Goal: Complete application form

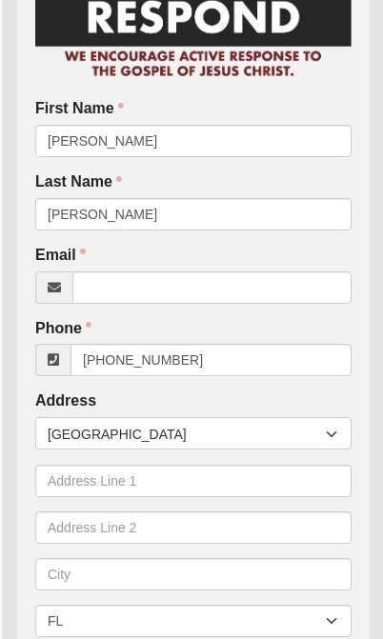
scroll to position [138, 3]
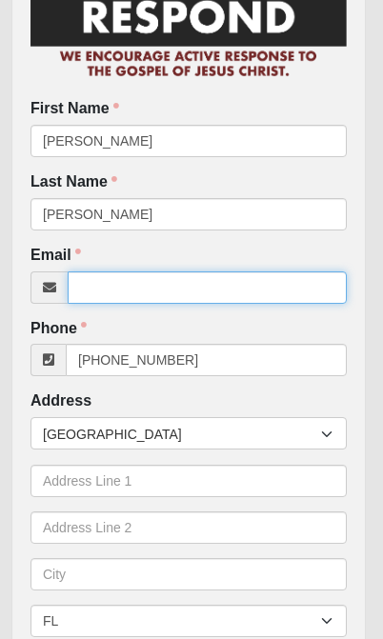
click at [227, 283] on input "Email" at bounding box center [207, 287] width 279 height 32
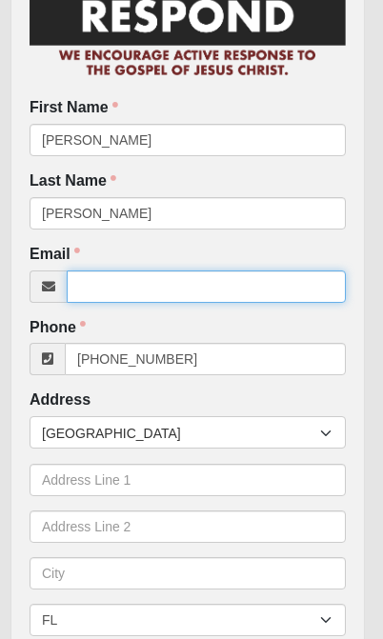
scroll to position [138, 14]
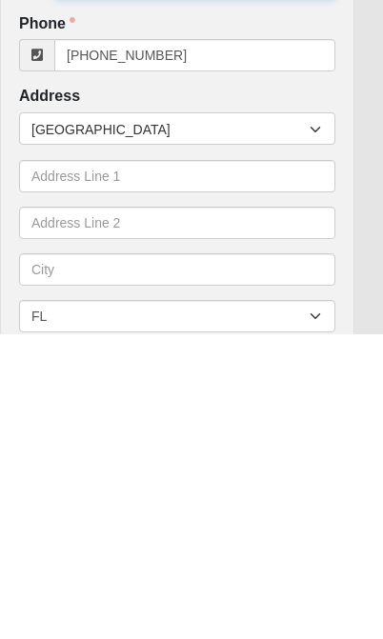
type input "[EMAIL_ADDRESS][DOMAIN_NAME]"
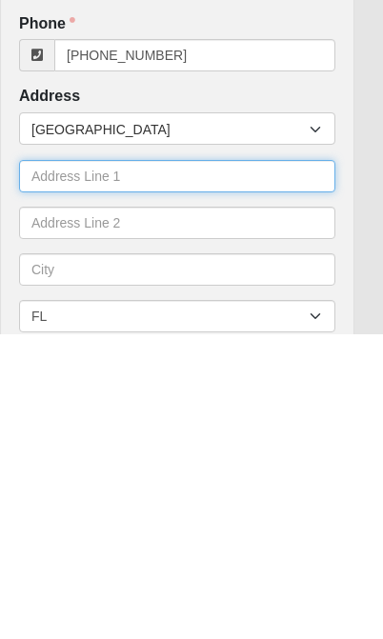
click at [189, 464] on input "text" at bounding box center [177, 480] width 316 height 32
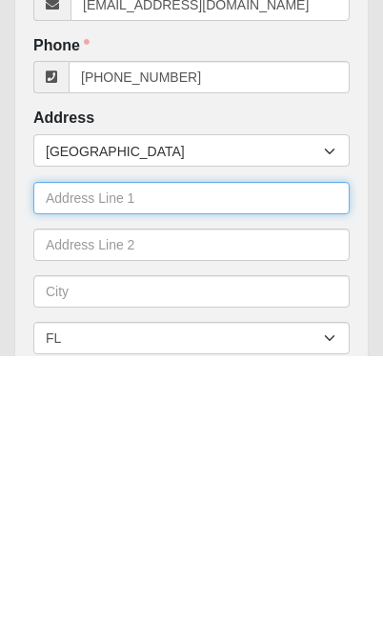
type input "[STREET_ADDRESS]"
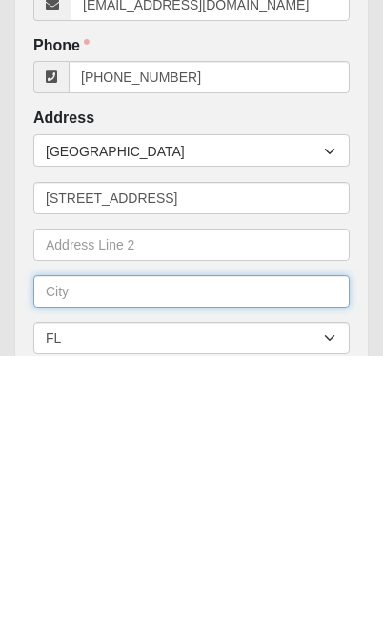
type input "[GEOGRAPHIC_DATA]"
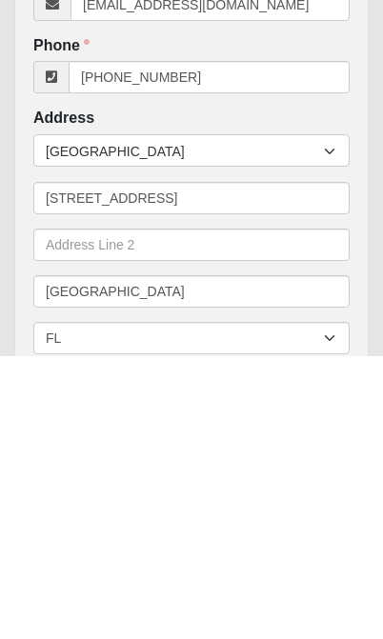
type input "33585"
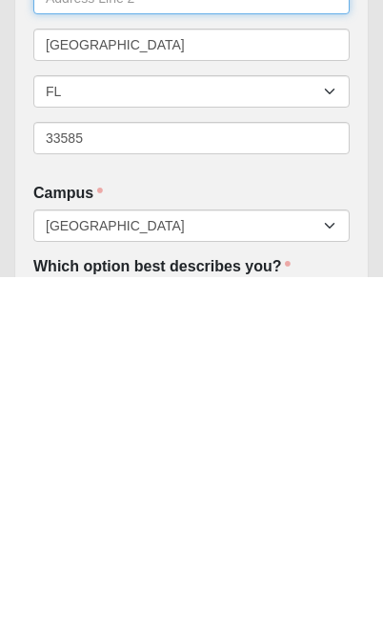
scroll to position [306, 0]
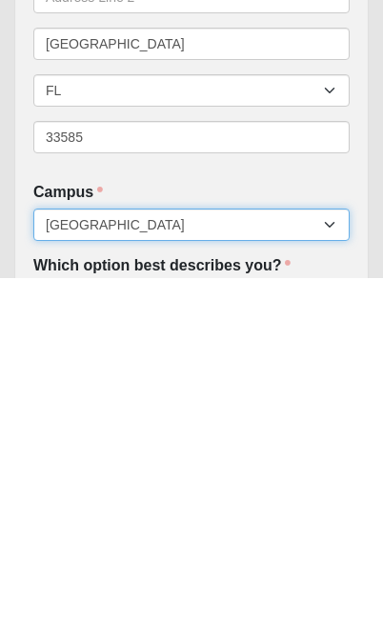
click at [323, 570] on select "Arlington Baymeadows Eleven22 Online [PERSON_NAME][GEOGRAPHIC_DATA] Jesup [GEOG…" at bounding box center [191, 586] width 316 height 32
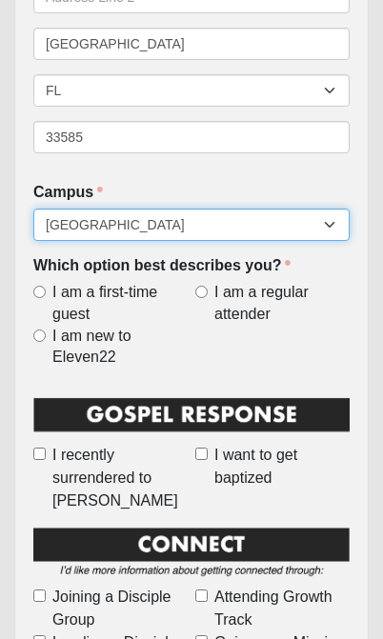
select select "14"
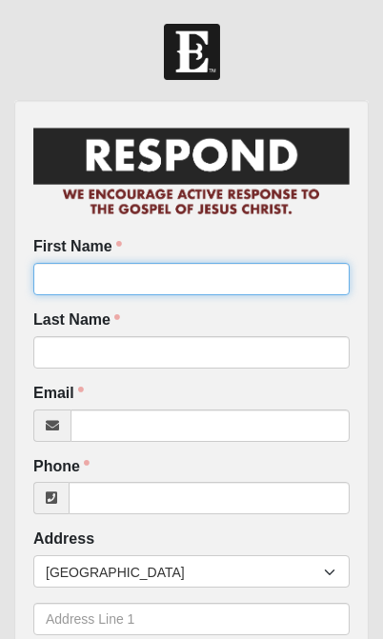
click at [254, 267] on input "First Name" at bounding box center [191, 279] width 316 height 32
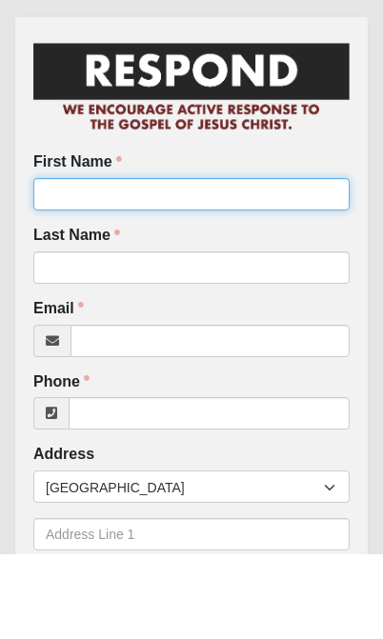
type input "[PERSON_NAME]"
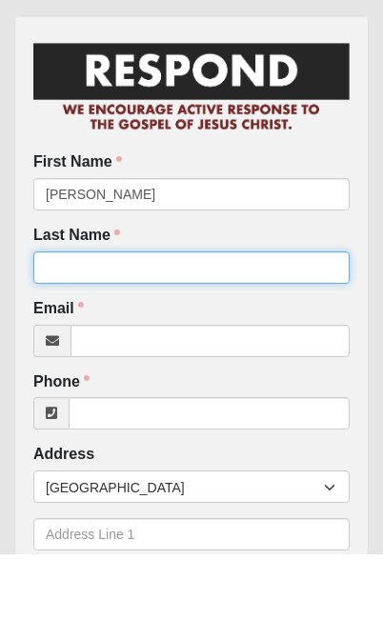
scroll to position [85, 0]
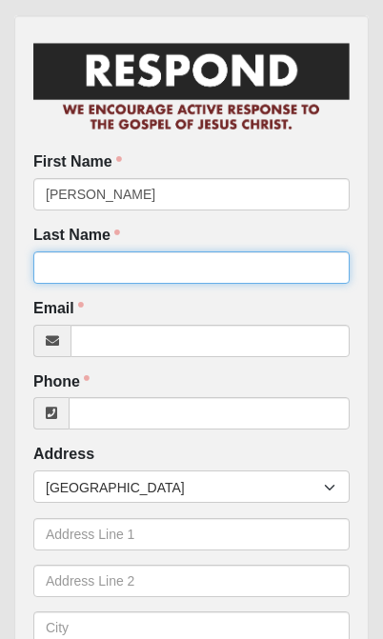
type input "[PERSON_NAME]"
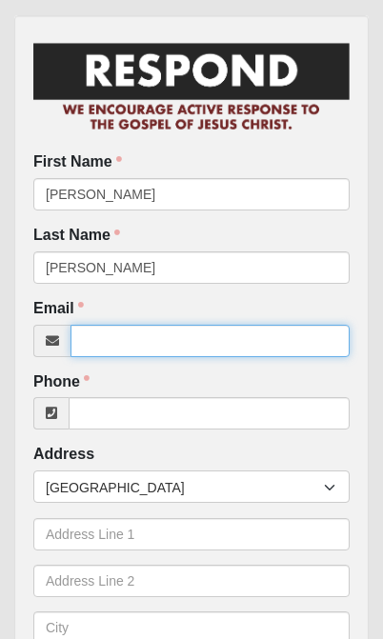
click at [157, 333] on input "Email" at bounding box center [209, 341] width 279 height 32
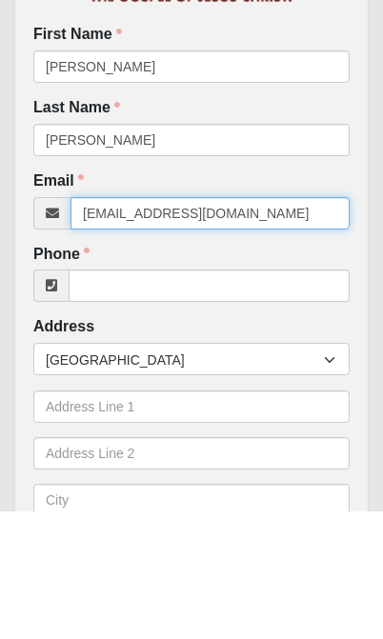
type input "[EMAIL_ADDRESS][DOMAIN_NAME]"
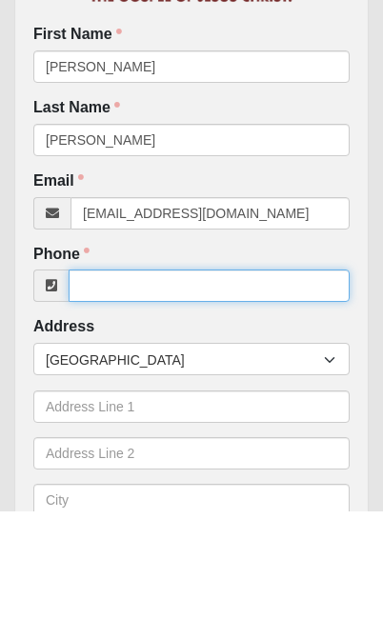
click at [248, 397] on input "Phone" at bounding box center [209, 413] width 281 height 32
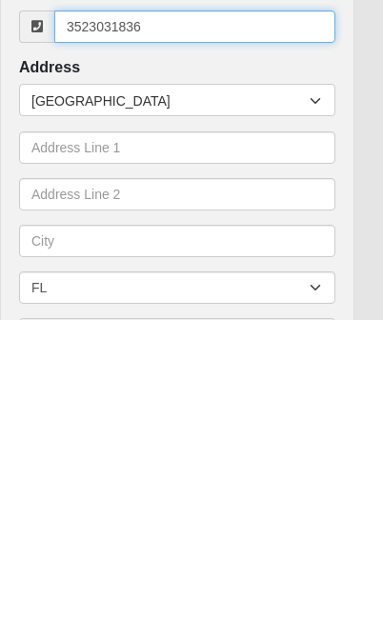
scroll to position [153, 14]
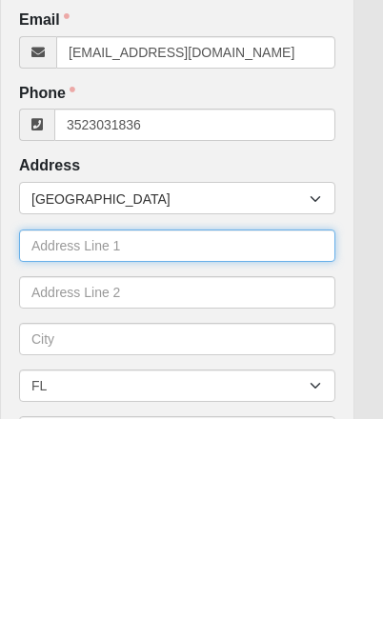
click at [189, 449] on input "text" at bounding box center [177, 465] width 316 height 32
type input "[PHONE_NUMBER]"
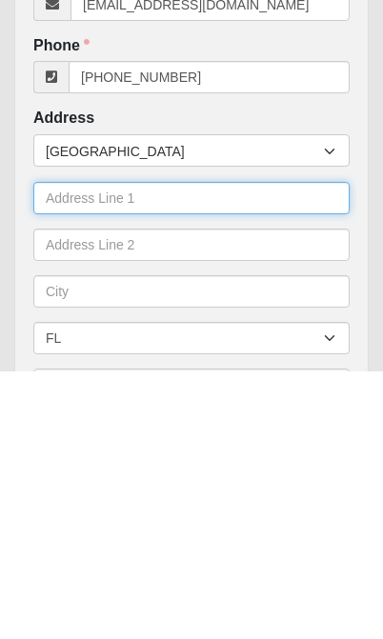
type input "[STREET_ADDRESS]"
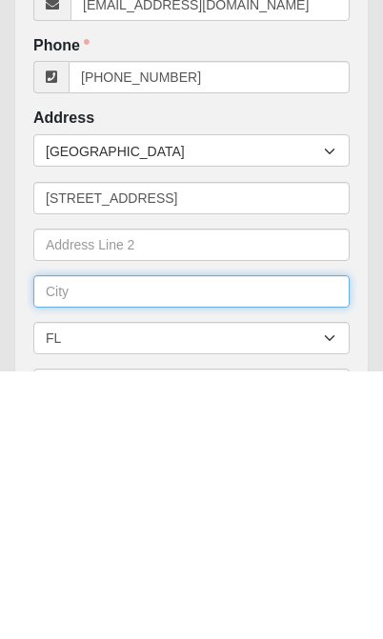
type input "[GEOGRAPHIC_DATA]"
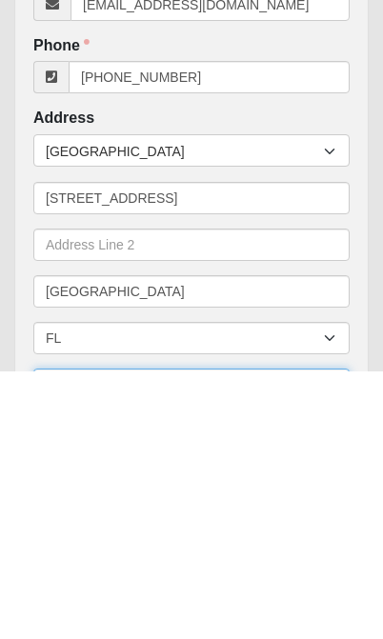
type input "33585"
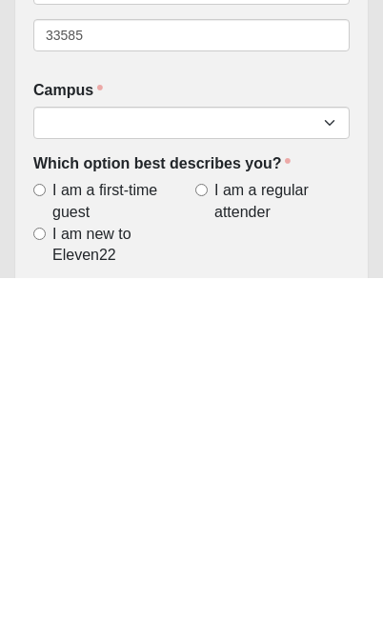
scroll to position [409, 0]
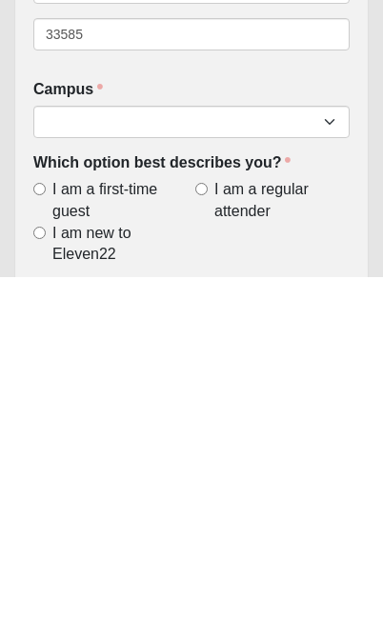
click at [52, 584] on span "I am new to Eleven22" at bounding box center [119, 606] width 135 height 44
click at [46, 588] on input "I am new to Eleven22" at bounding box center [39, 594] width 12 height 12
radio input "true"
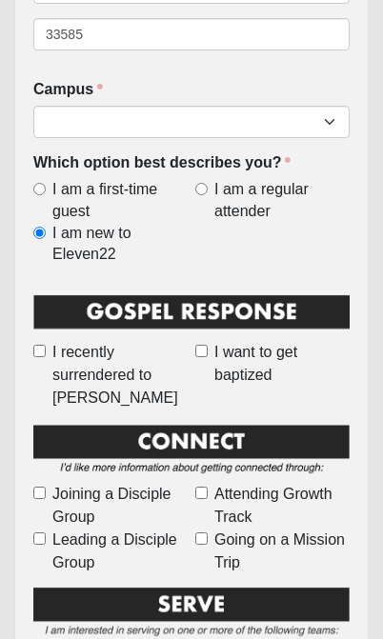
click at [52, 341] on span "I recently surrendered to [PERSON_NAME]" at bounding box center [119, 375] width 135 height 69
click at [46, 345] on input "I recently surrendered to [PERSON_NAME]" at bounding box center [39, 351] width 12 height 12
checkbox input "true"
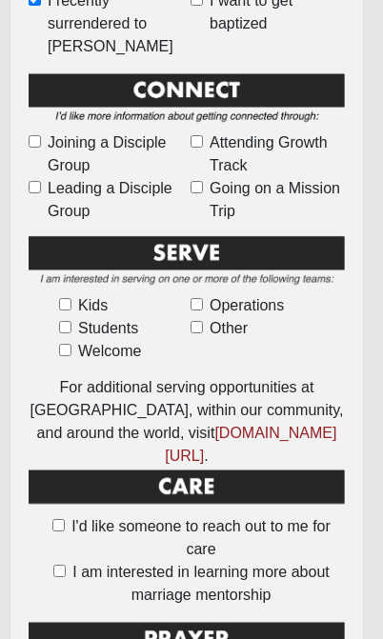
scroll to position [1119, 7]
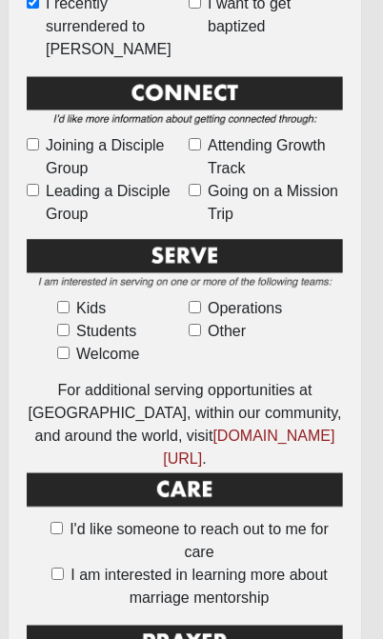
checkbox input "true"
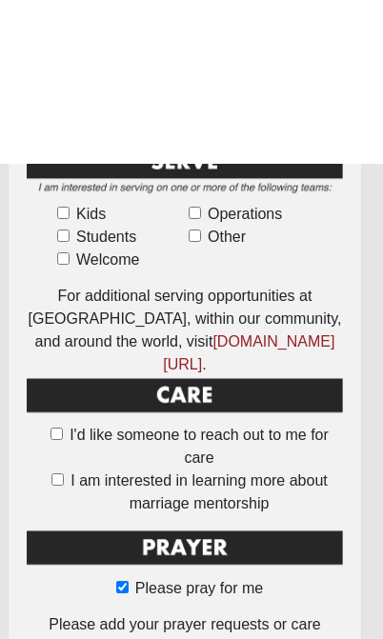
scroll to position [1377, 7]
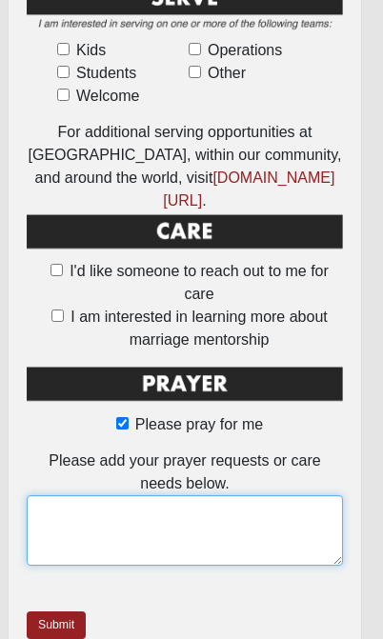
click at [269, 495] on textarea at bounding box center [185, 530] width 316 height 70
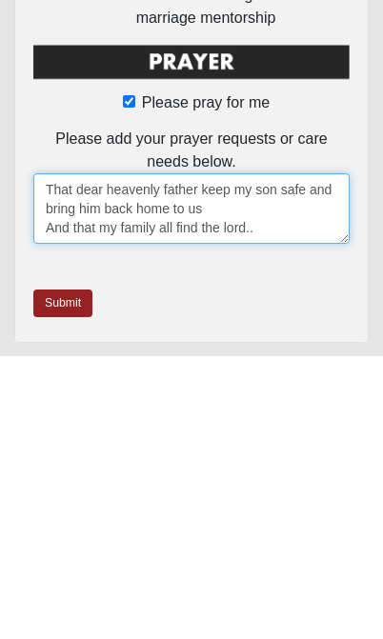
click at [209, 456] on textarea "That dear heavenly father keep my son safe and bring him back home to us And th…" at bounding box center [191, 491] width 316 height 70
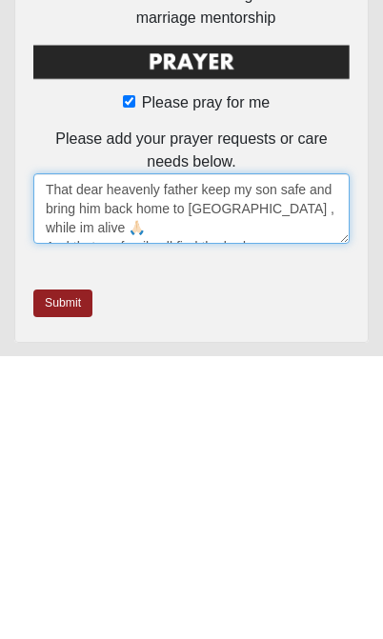
type textarea "That dear heavenly father keep my son safe and bring him back home to us , whil…"
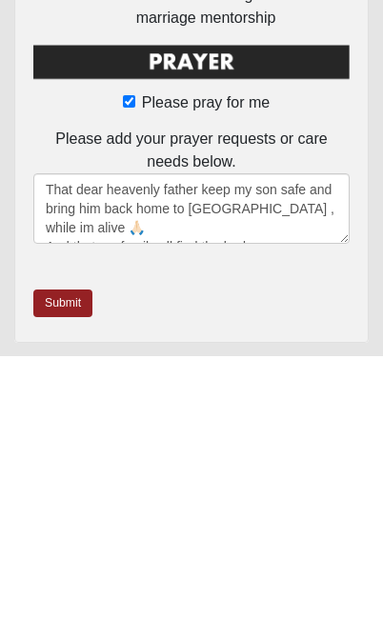
click at [69, 572] on link "Submit" at bounding box center [62, 586] width 59 height 28
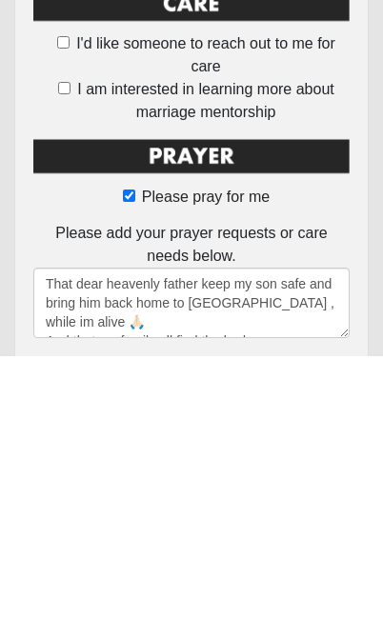
scroll to position [0, 0]
